Goal: Answer question/provide support: Share knowledge or assist other users

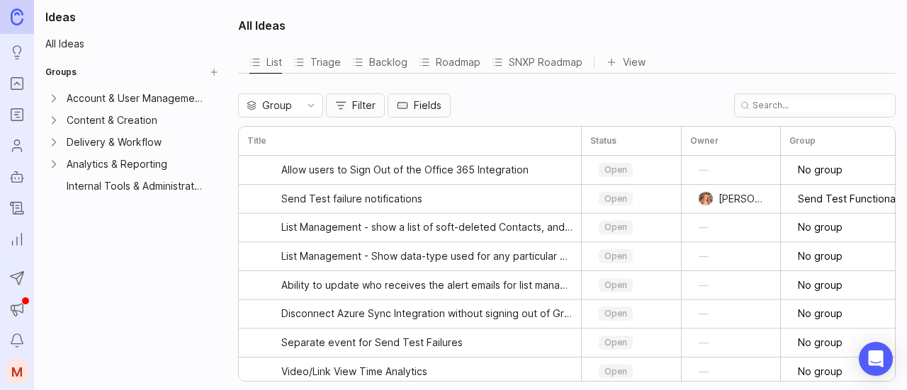
click at [2, 112] on ul "Ideas Portal Roadmaps Users Autopilot Changelog Reporting" at bounding box center [17, 126] width 34 height 252
click at [16, 115] on icon "Roadmaps" at bounding box center [16, 115] width 4 height 0
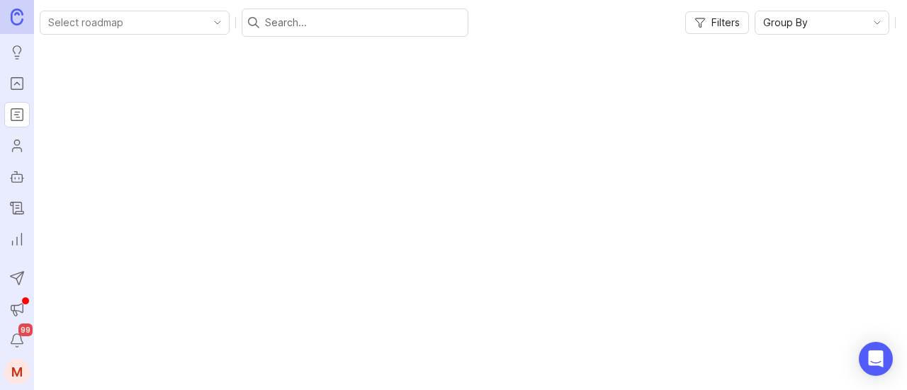
click at [18, 81] on icon "Portal" at bounding box center [17, 83] width 16 height 17
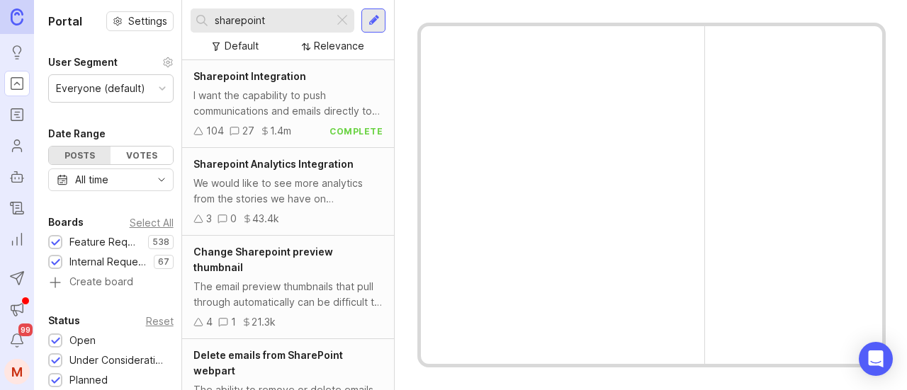
click at [261, 21] on input "sharepoint" at bounding box center [271, 21] width 113 height 16
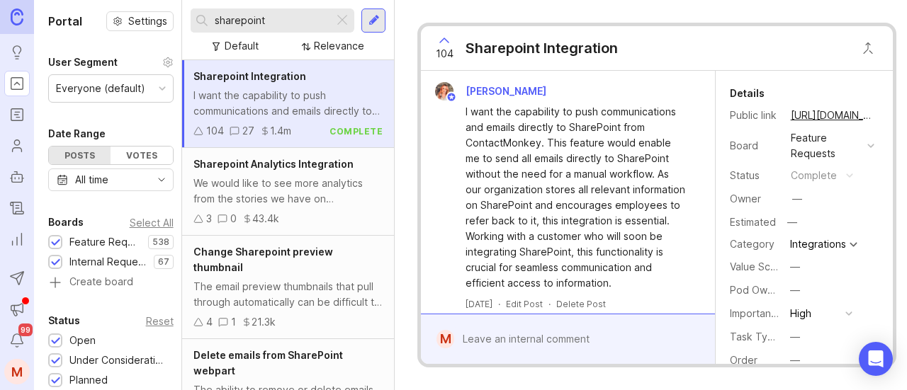
click at [342, 16] on div at bounding box center [342, 20] width 17 height 18
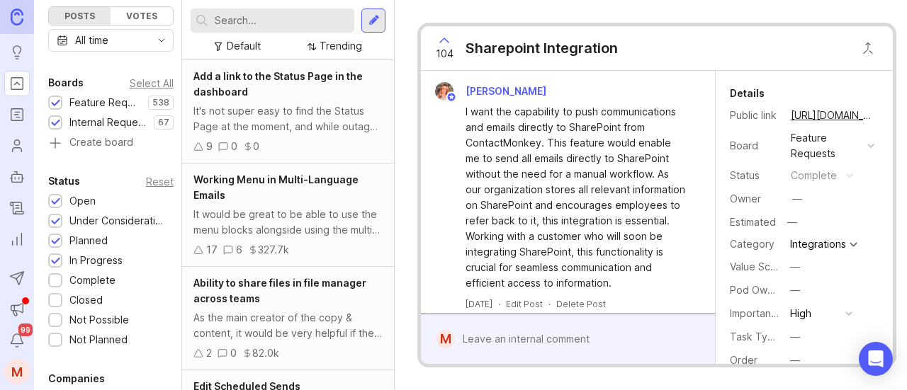
scroll to position [142, 0]
click at [243, 24] on input "text" at bounding box center [282, 21] width 134 height 16
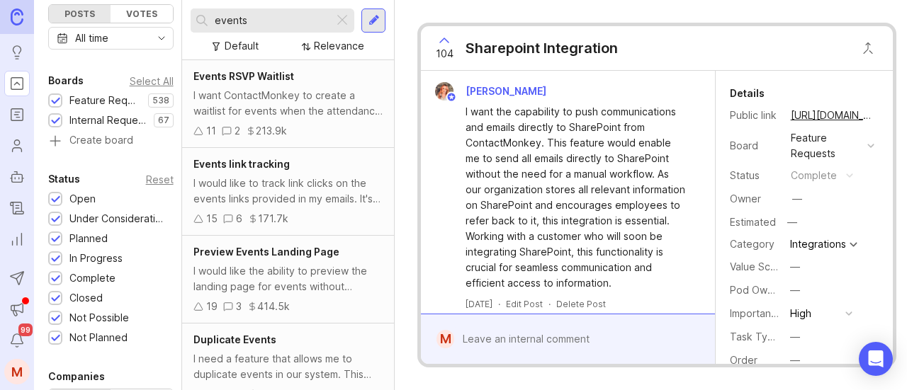
type input "events"
click at [313, 175] on div "Events link tracking I would like to track link clicks on the events links prov…" at bounding box center [288, 192] width 212 height 88
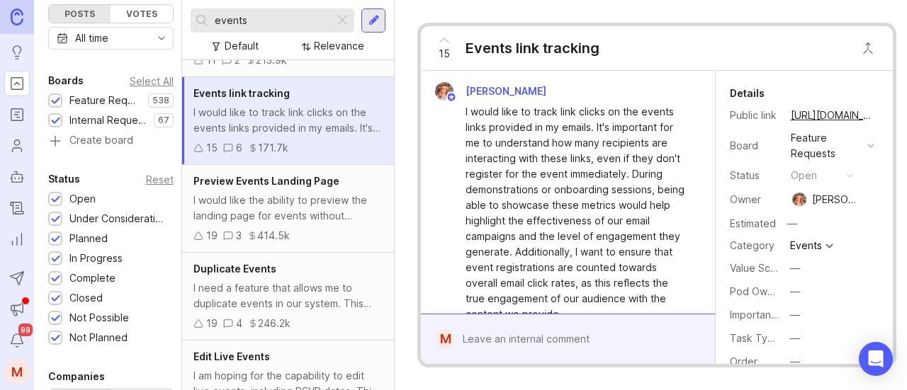
scroll to position [213, 0]
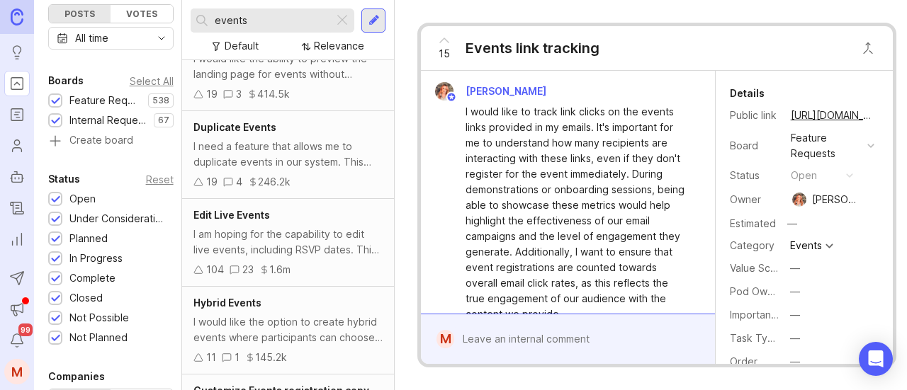
click at [326, 154] on div "I need a feature that allows me to duplicate events in our system. This would g…" at bounding box center [287, 154] width 189 height 31
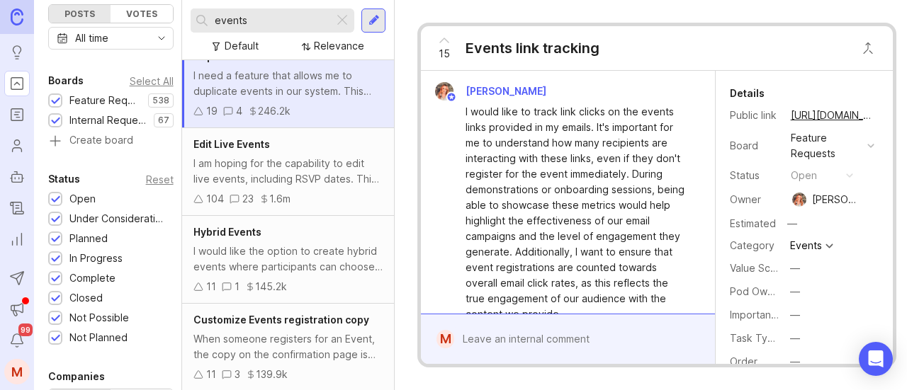
scroll to position [354, 0]
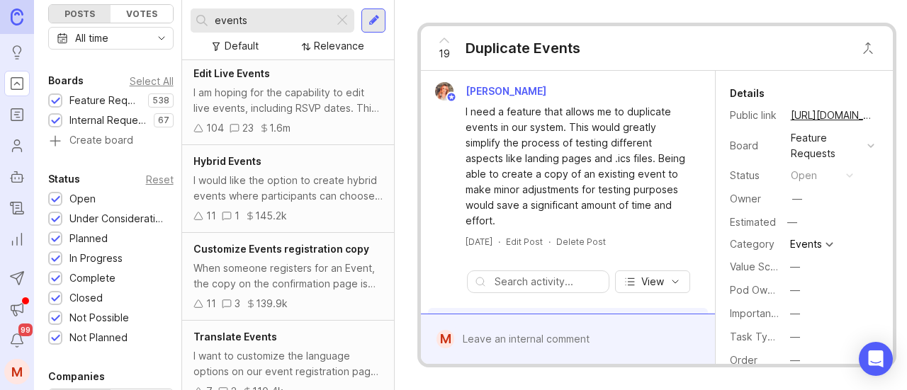
click at [320, 174] on div "I would like the option to create hybrid events where participants can choose t…" at bounding box center [287, 188] width 189 height 31
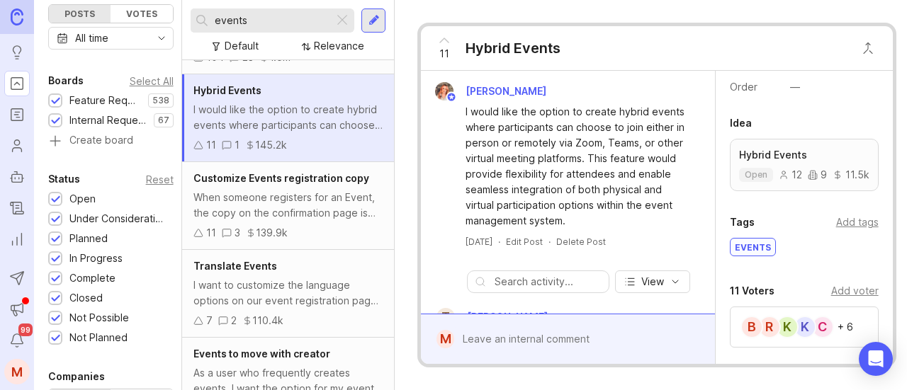
scroll to position [354, 0]
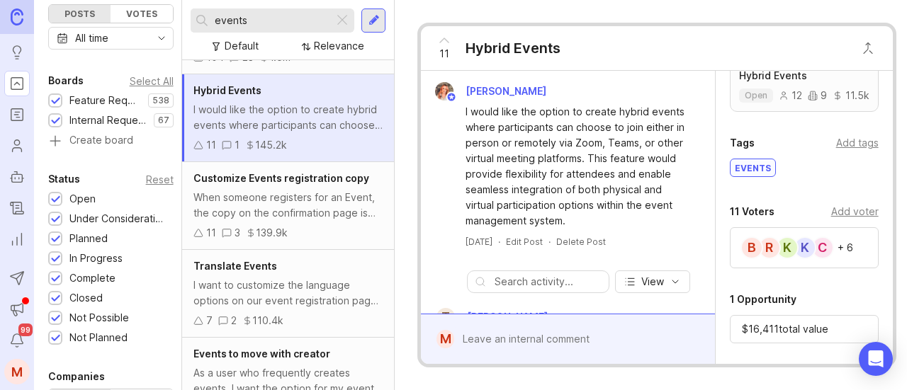
click at [843, 208] on div "Add voter" at bounding box center [854, 212] width 47 height 16
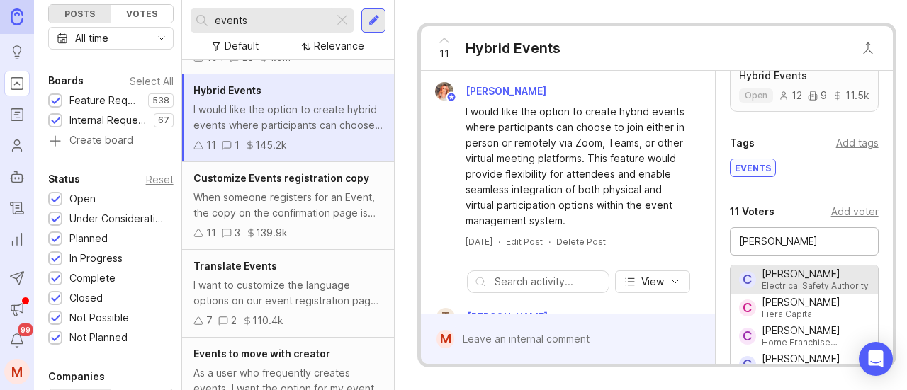
type input "[PERSON_NAME]"
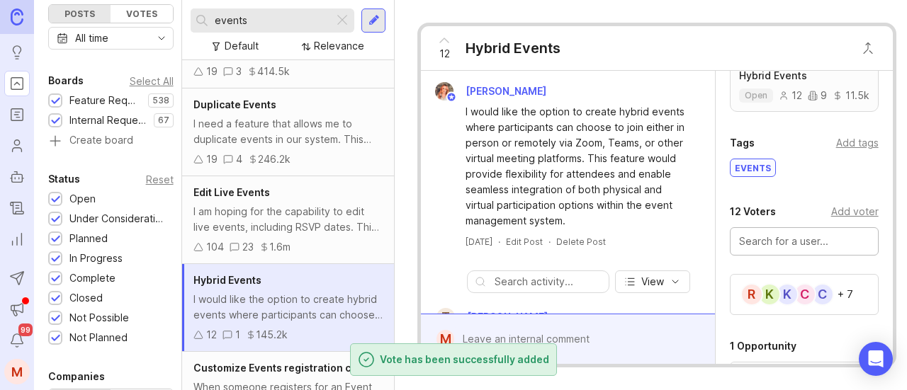
scroll to position [213, 0]
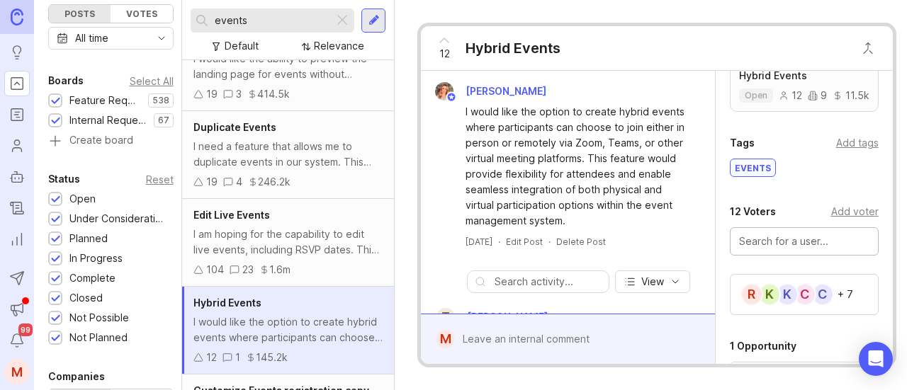
click at [290, 228] on div "I am hoping for the capability to edit live events, including RSVP dates. This …" at bounding box center [287, 242] width 189 height 31
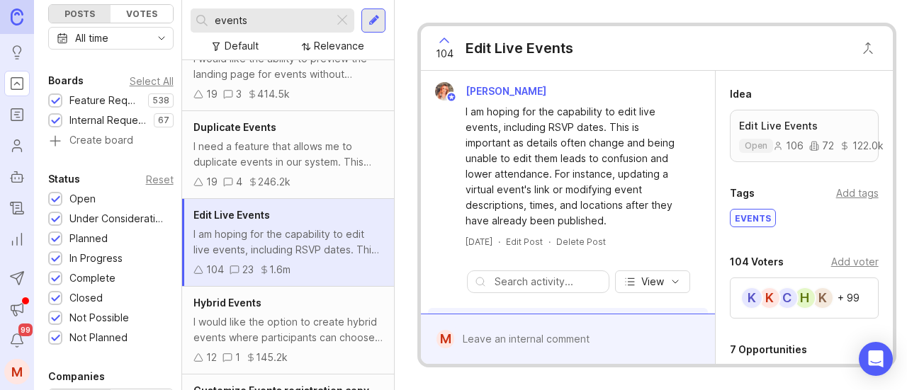
scroll to position [425, 0]
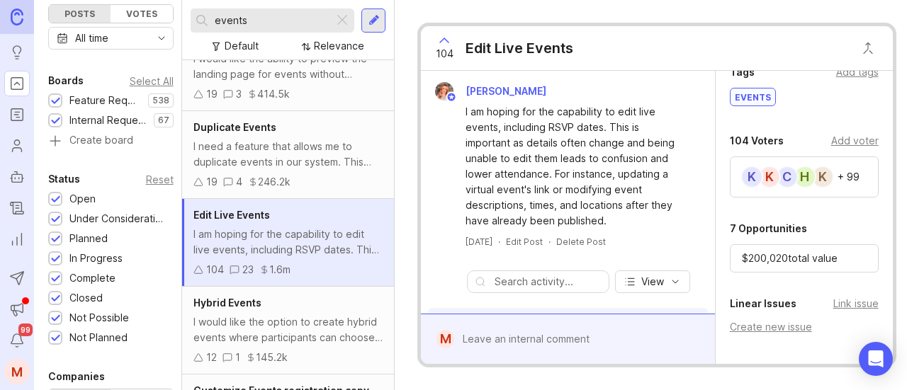
click at [849, 135] on div "Add voter" at bounding box center [854, 141] width 47 height 16
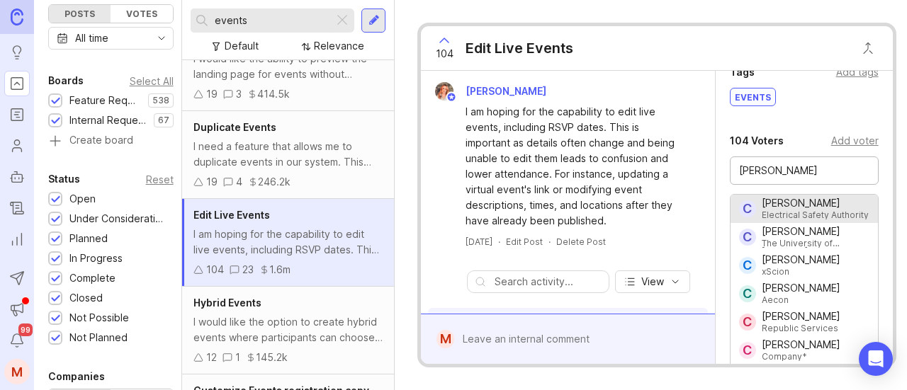
type input "[PERSON_NAME]"
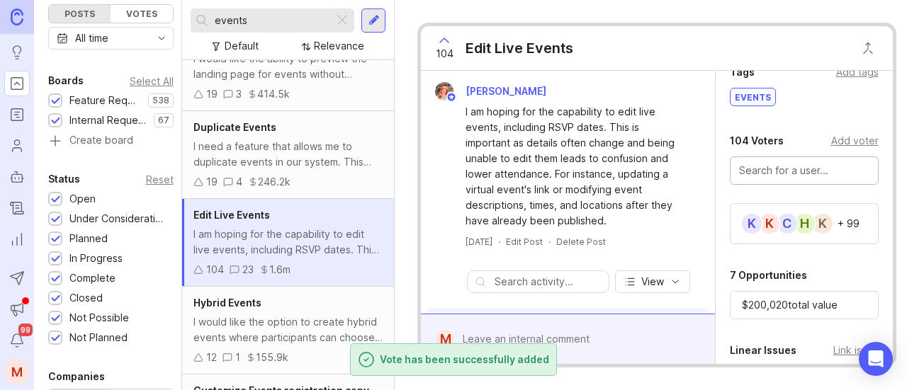
click at [301, 143] on div "I need a feature that allows me to duplicate events in our system. This would g…" at bounding box center [287, 154] width 189 height 31
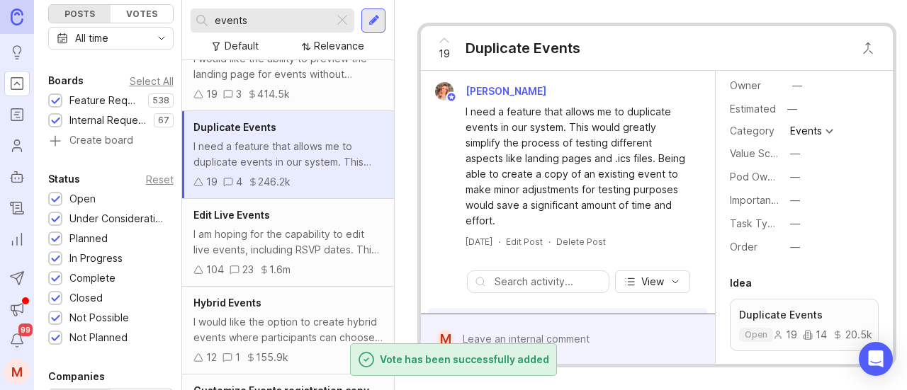
scroll to position [354, 0]
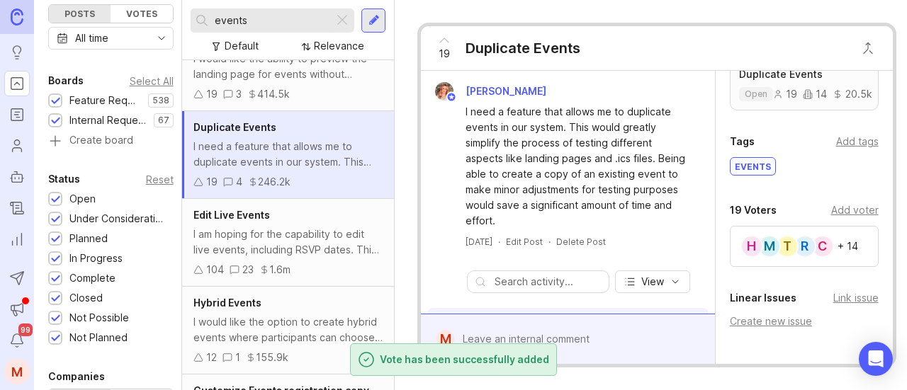
click at [846, 206] on div "Add voter" at bounding box center [854, 211] width 47 height 16
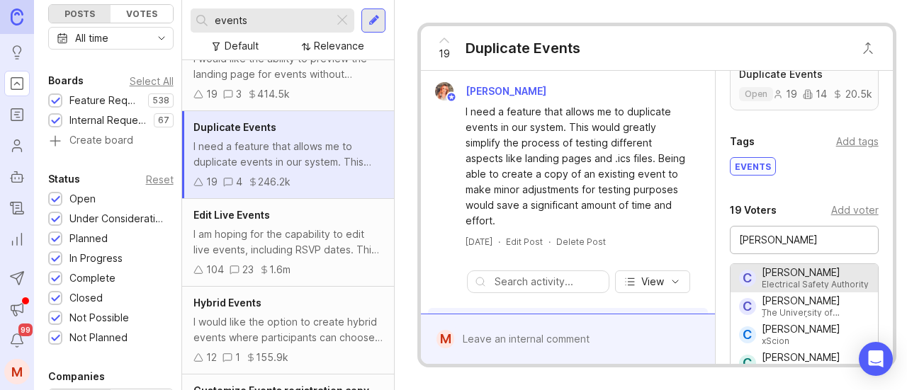
type input "[PERSON_NAME]"
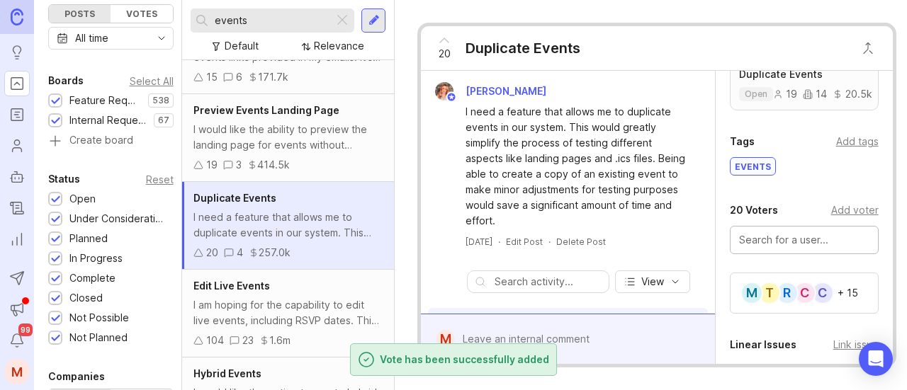
scroll to position [71, 0]
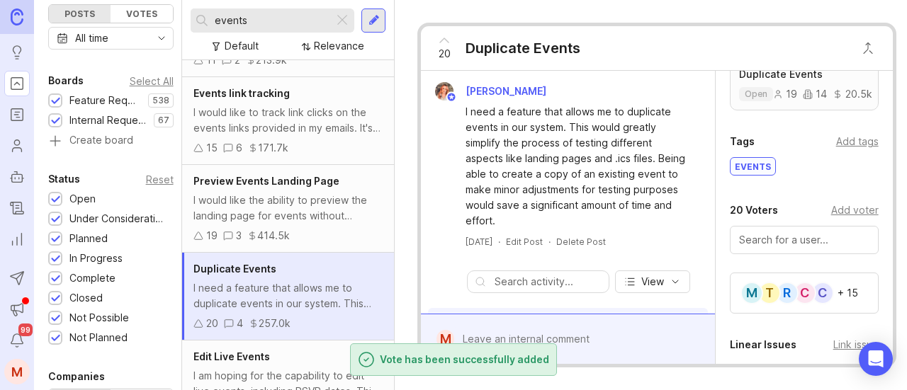
click at [316, 201] on div "I would like the ability to preview the landing page for events without needing…" at bounding box center [287, 208] width 189 height 31
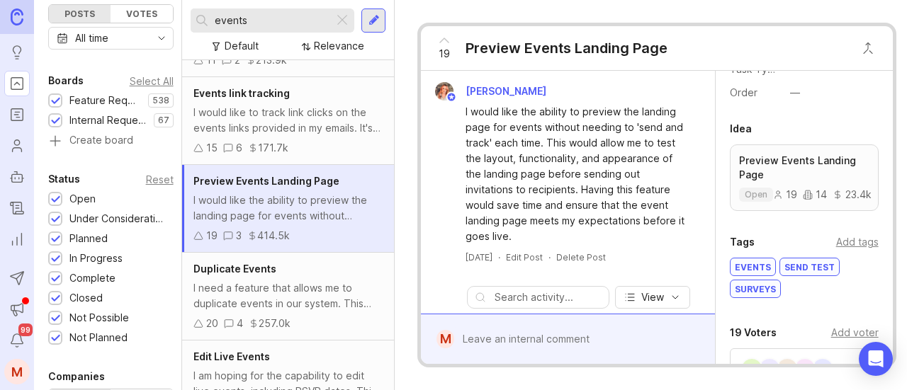
scroll to position [354, 0]
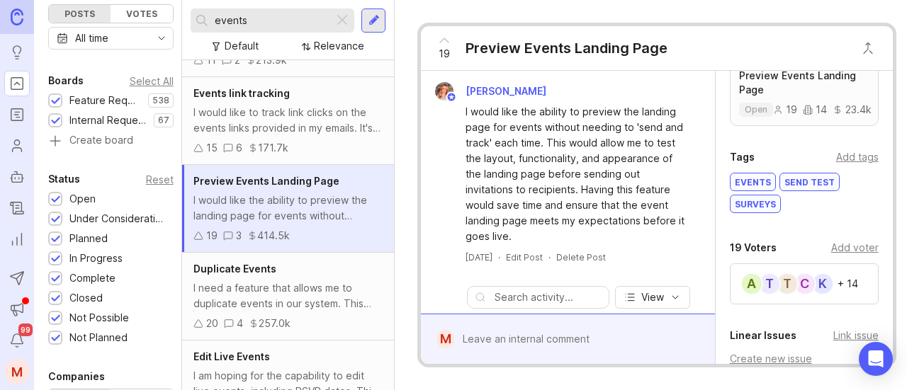
click at [849, 246] on div "Add voter" at bounding box center [854, 248] width 47 height 16
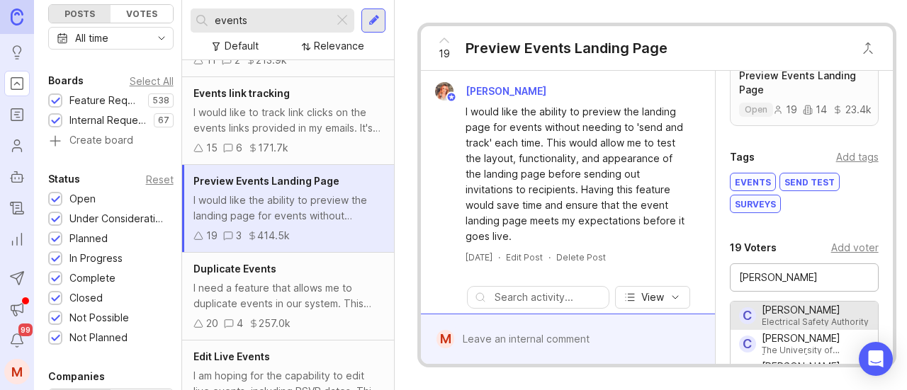
type input "[PERSON_NAME]"
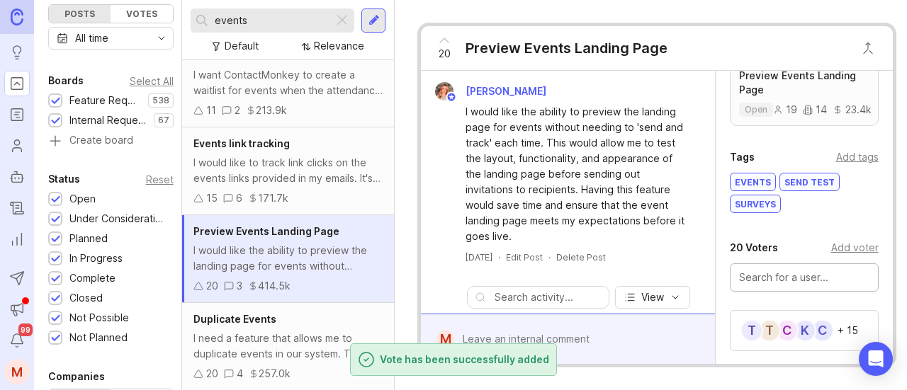
scroll to position [0, 0]
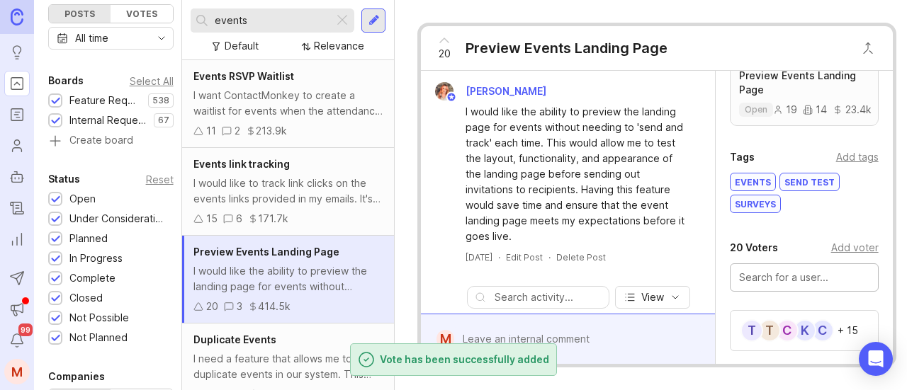
click at [321, 189] on div "I would like to track link clicks on the events links provided in my emails. It…" at bounding box center [287, 191] width 189 height 31
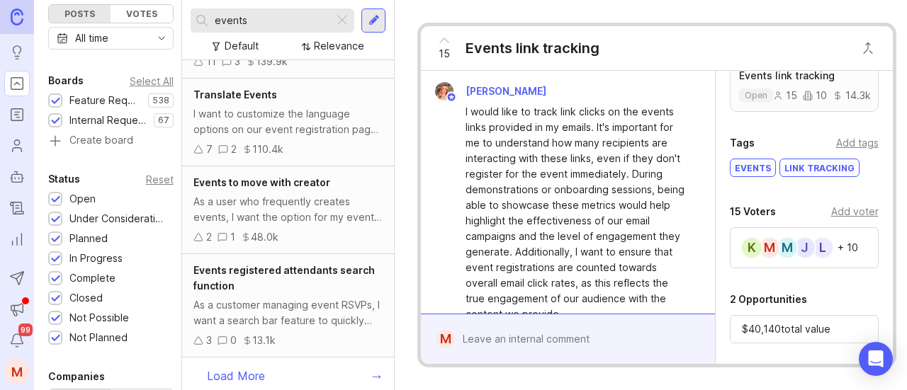
scroll to position [609, 0]
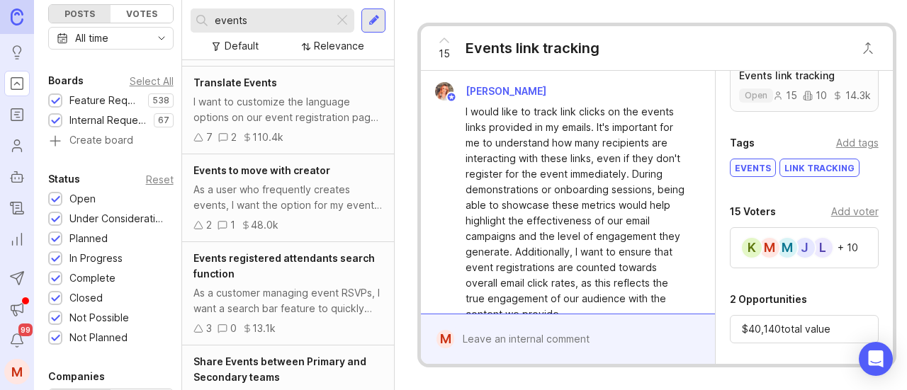
click at [300, 190] on div "As a user who frequently creates events, I want the option for my events to eit…" at bounding box center [287, 197] width 189 height 31
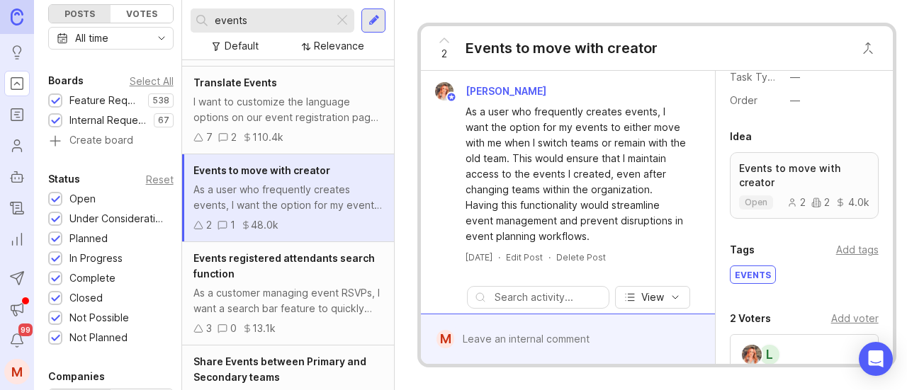
scroll to position [283, 0]
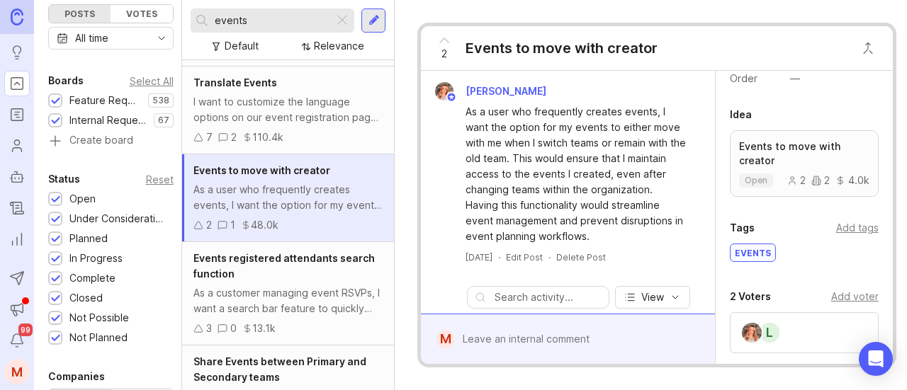
click at [841, 290] on div "Add voter" at bounding box center [854, 297] width 47 height 16
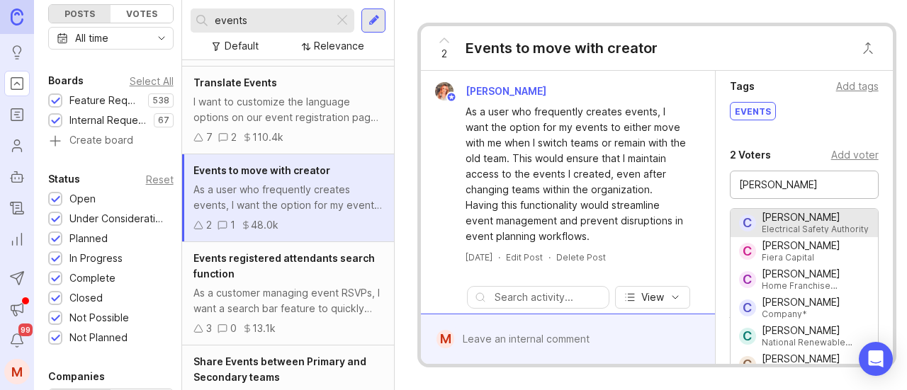
type input "[PERSON_NAME]"
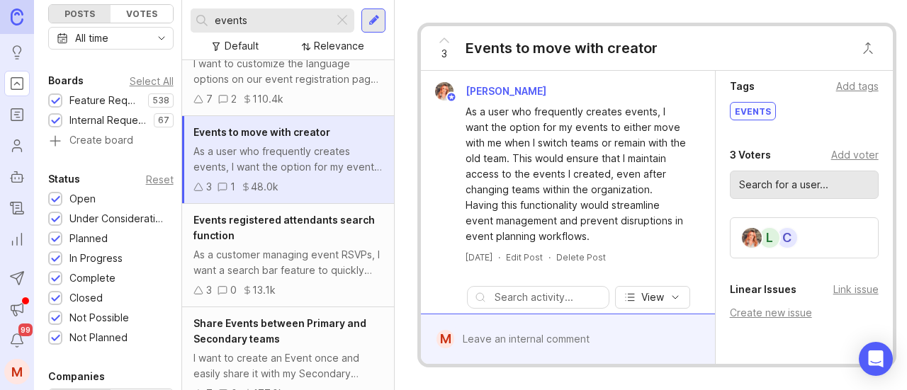
scroll to position [680, 0]
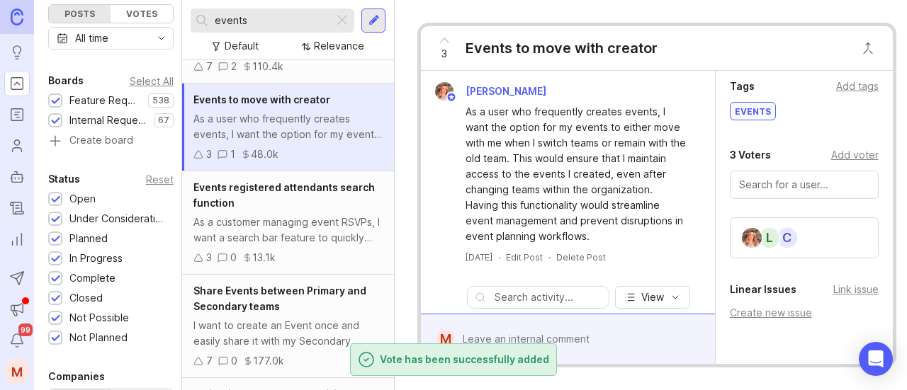
click at [310, 196] on div "Events registered attendants search function" at bounding box center [287, 195] width 189 height 31
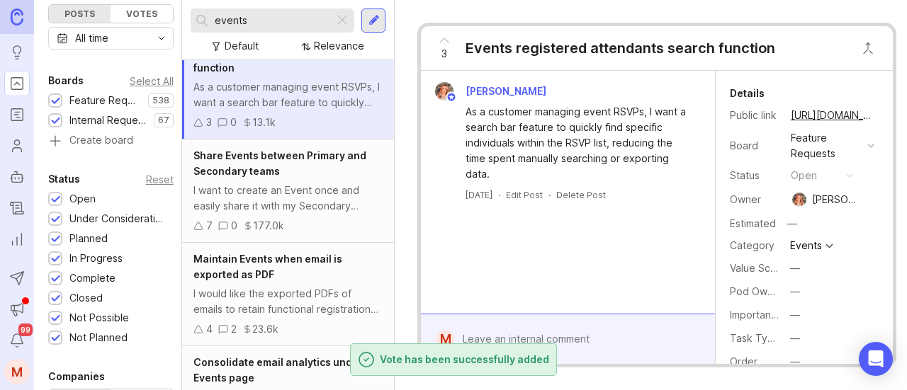
scroll to position [821, 0]
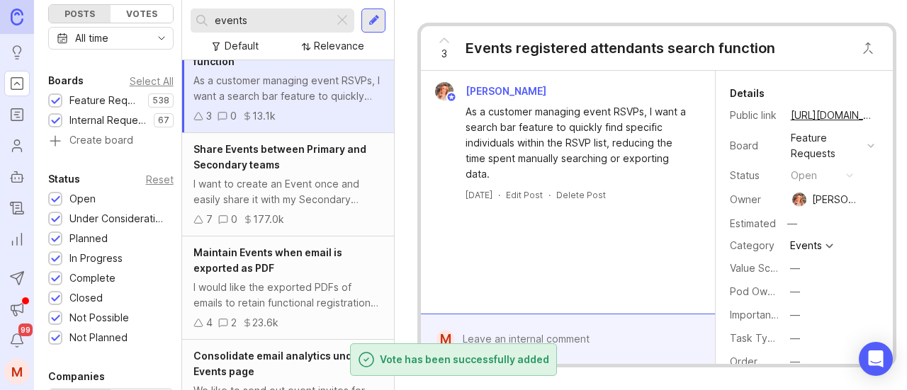
click at [336, 169] on div "Share Events between Primary and Secondary teams" at bounding box center [287, 157] width 189 height 31
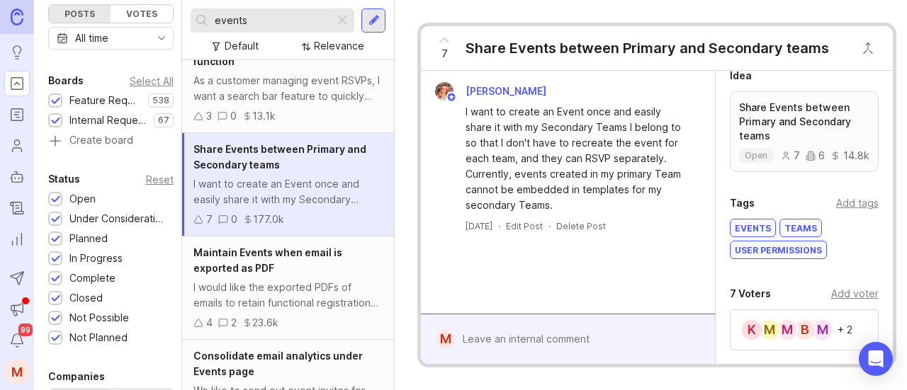
scroll to position [354, 0]
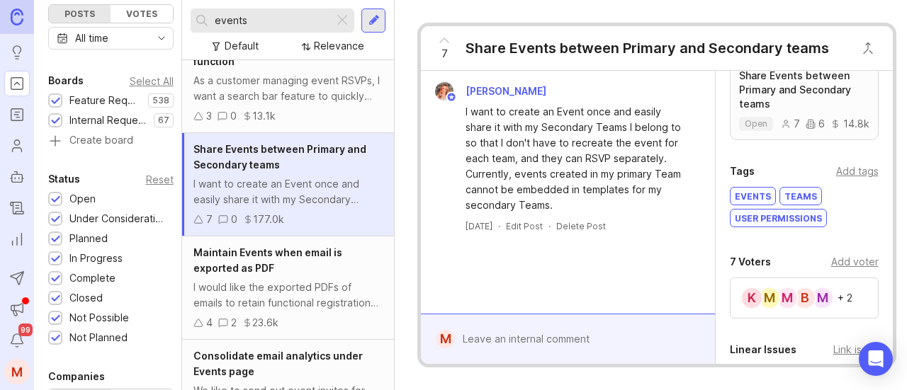
click at [845, 261] on div "Add voter" at bounding box center [854, 262] width 47 height 16
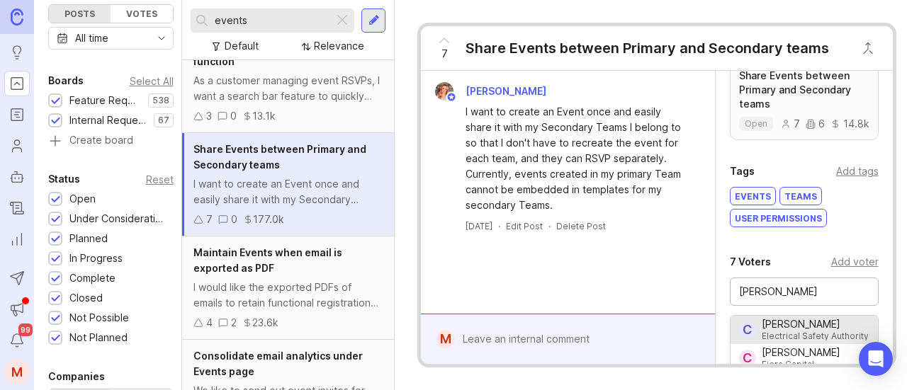
type input "[PERSON_NAME]"
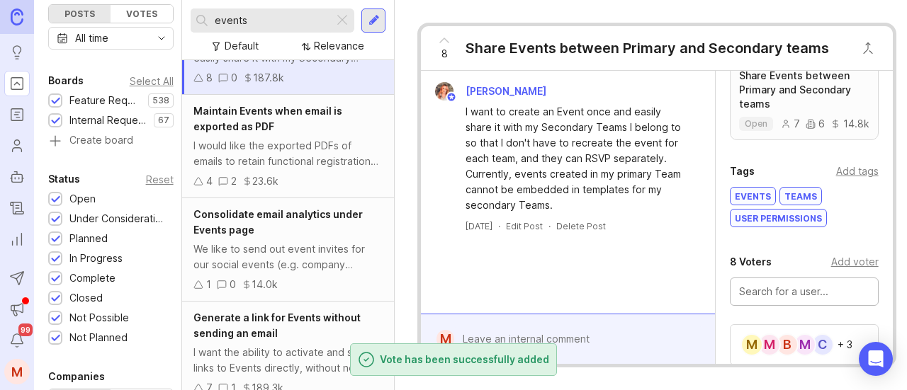
scroll to position [1034, 0]
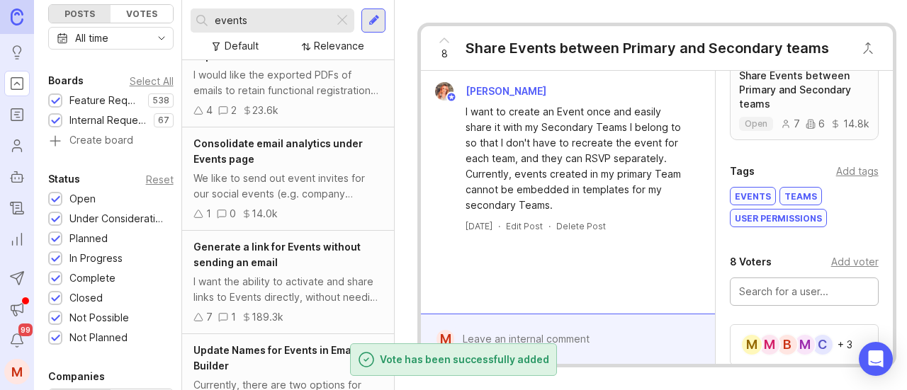
click at [313, 254] on div "Generate a link for Events without sending an email" at bounding box center [287, 255] width 189 height 31
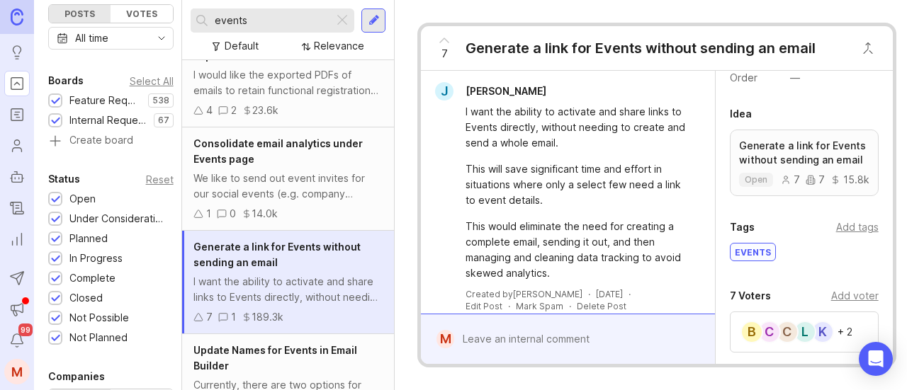
scroll to position [354, 0]
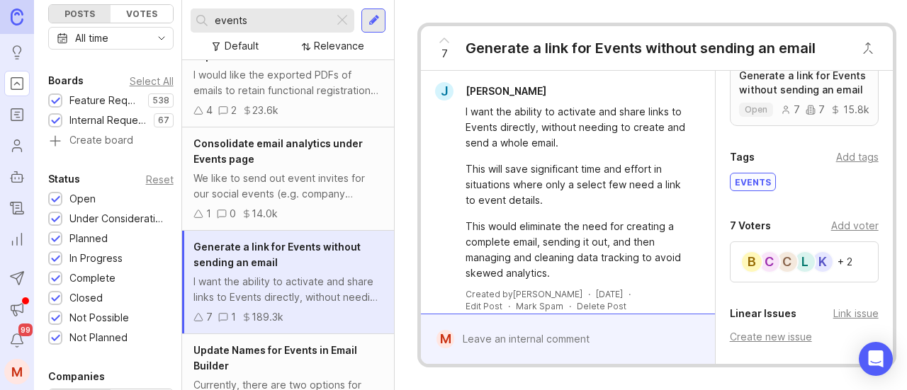
click at [845, 234] on div "Add voter" at bounding box center [854, 226] width 47 height 16
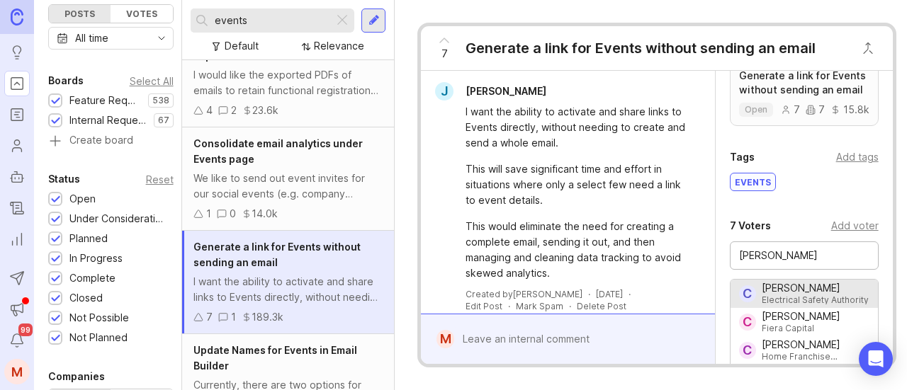
type input "[PERSON_NAME]"
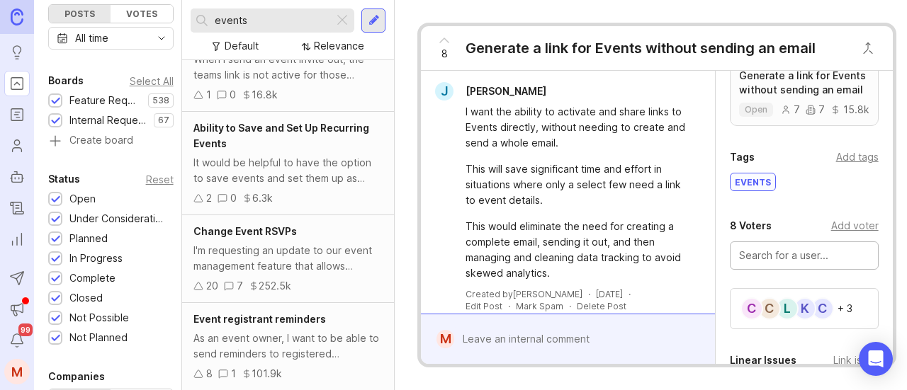
scroll to position [1814, 0]
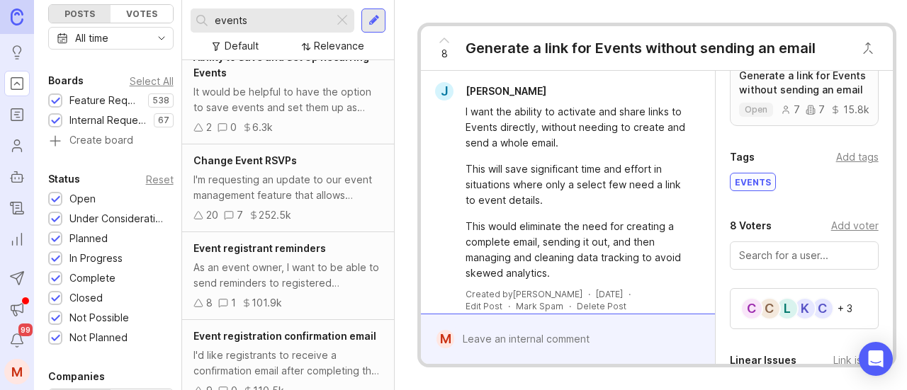
click at [324, 203] on div "I'm requesting an update to our event management feature that allows invitees t…" at bounding box center [287, 187] width 189 height 31
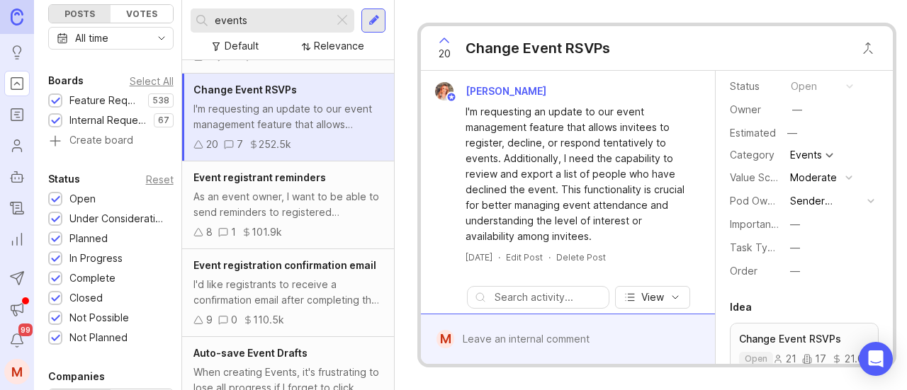
scroll to position [283, 0]
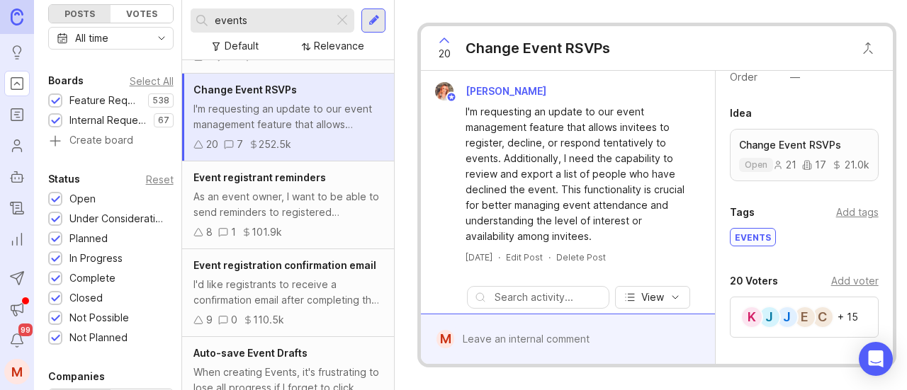
click at [837, 279] on div "Add voter" at bounding box center [854, 282] width 47 height 16
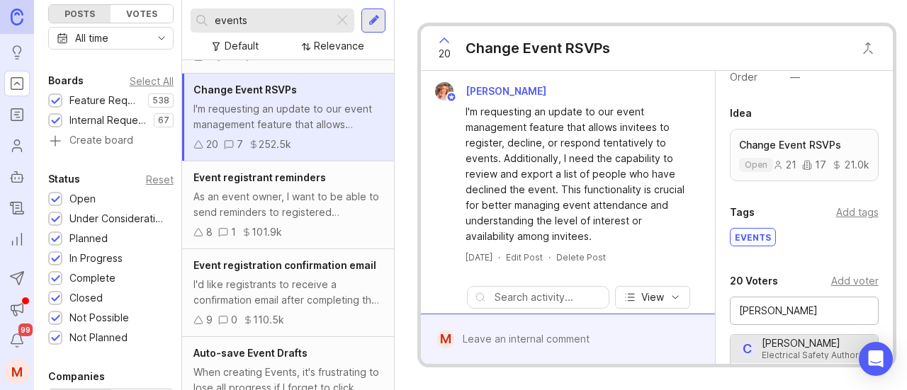
type input "[PERSON_NAME]"
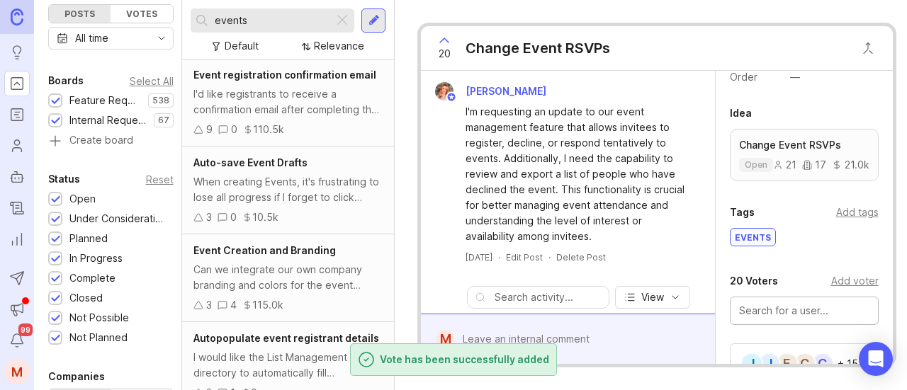
scroll to position [2097, 0]
